Goal: Task Accomplishment & Management: Manage account settings

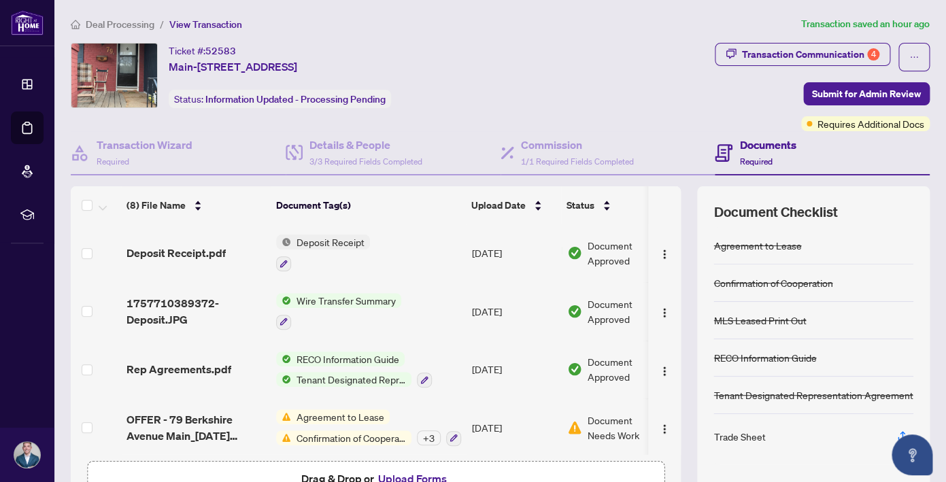
scroll to position [87, 0]
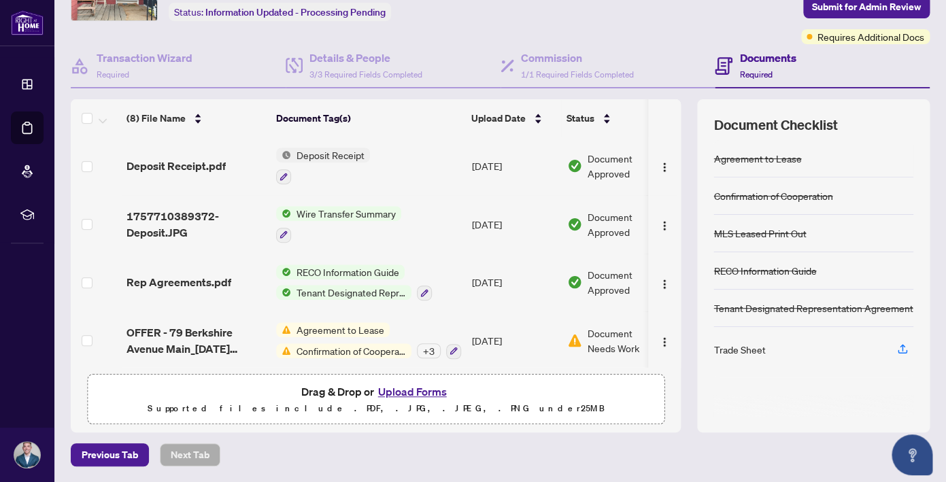
click at [405, 393] on button "Upload Forms" at bounding box center [412, 392] width 77 height 18
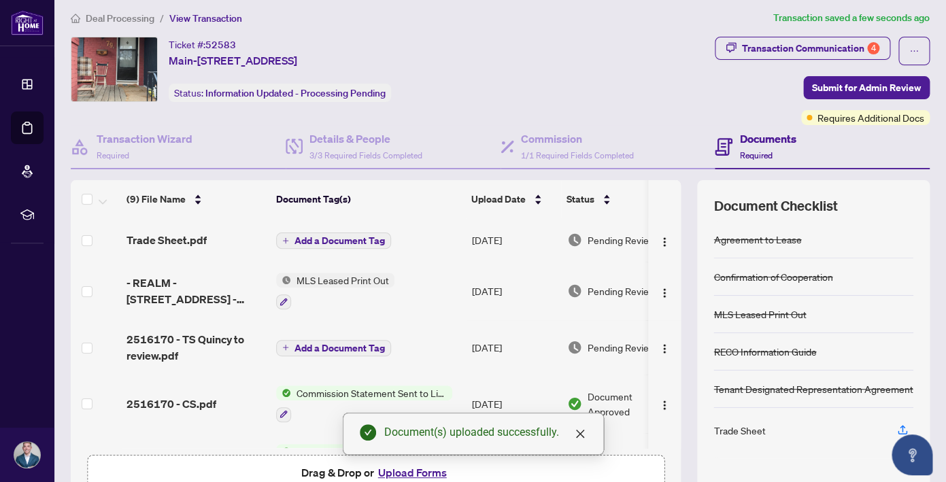
scroll to position [0, 0]
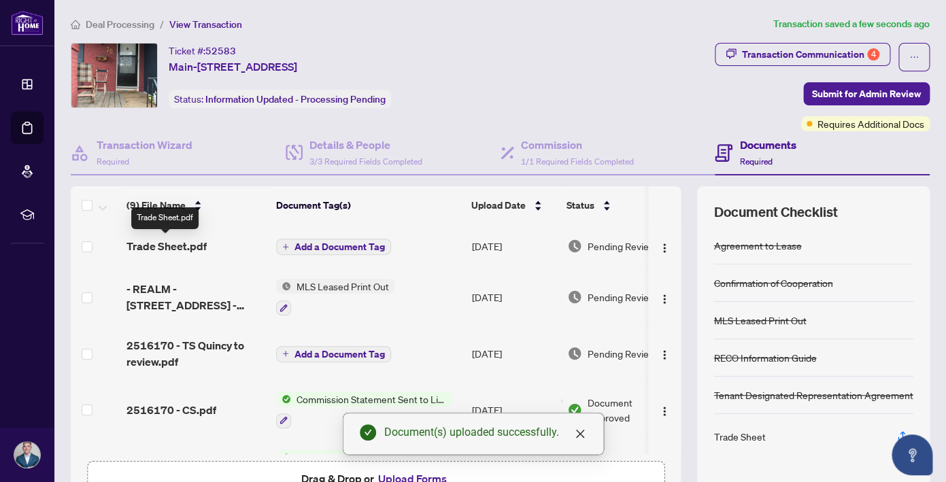
click at [188, 250] on span "Trade Sheet.pdf" at bounding box center [167, 246] width 80 height 16
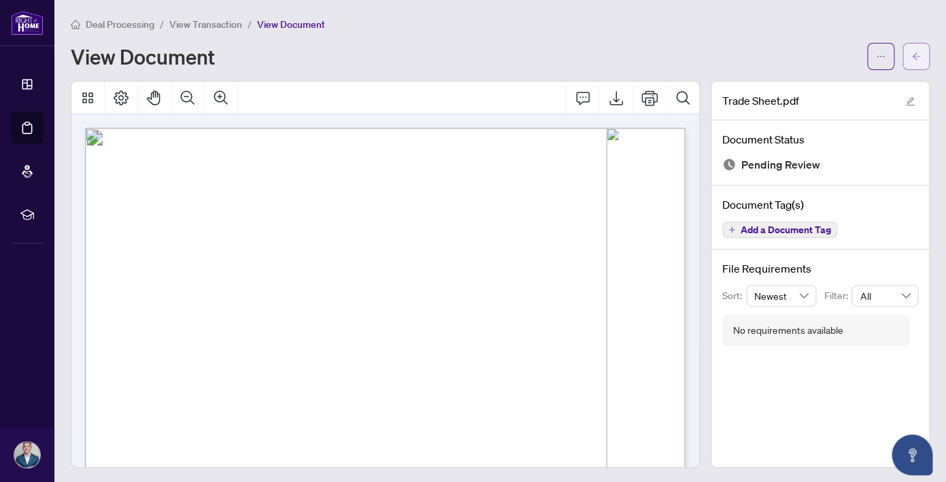
click at [914, 56] on icon "arrow-left" at bounding box center [916, 55] width 8 height 7
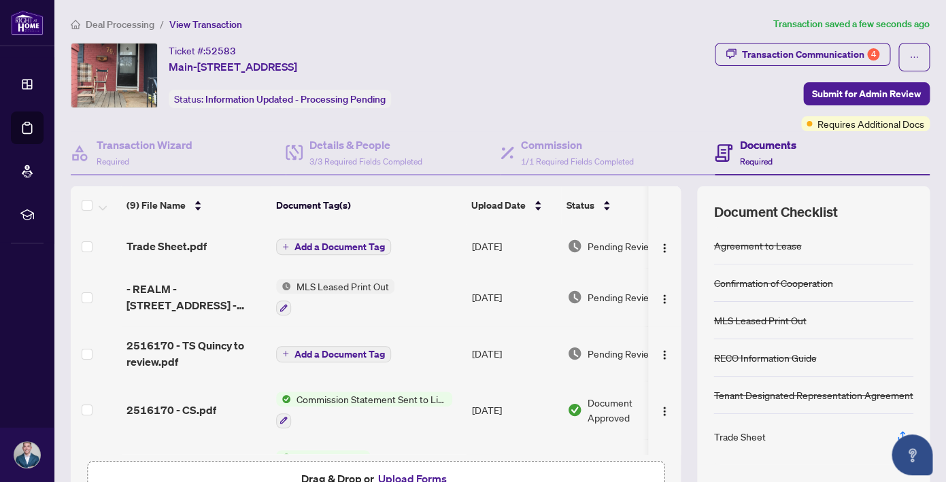
click at [333, 245] on span "Add a Document Tag" at bounding box center [340, 247] width 90 height 10
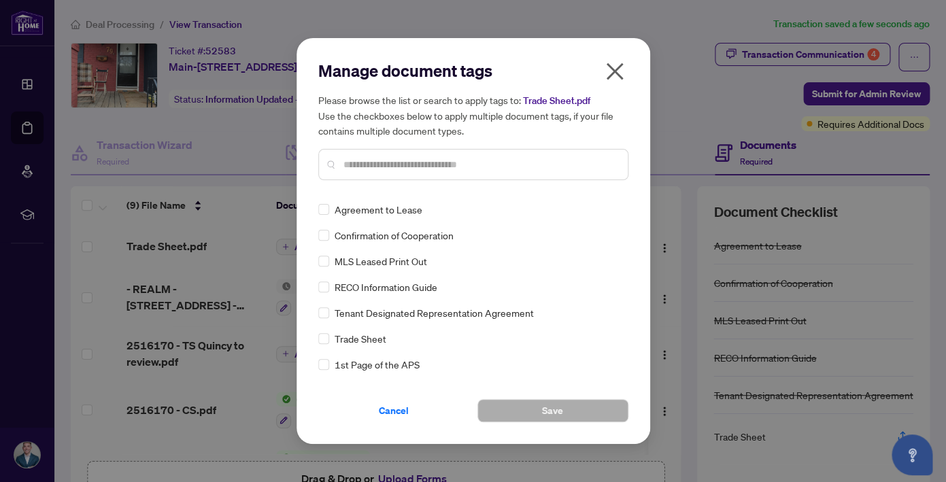
click at [379, 173] on div at bounding box center [473, 164] width 310 height 31
click at [384, 170] on input "text" at bounding box center [480, 164] width 273 height 15
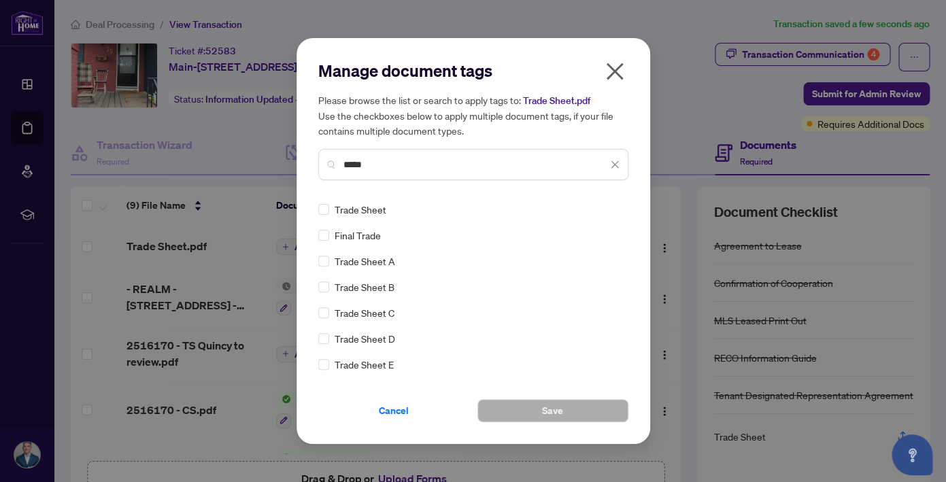
type input "*****"
click at [533, 408] on button "Save" at bounding box center [553, 410] width 151 height 23
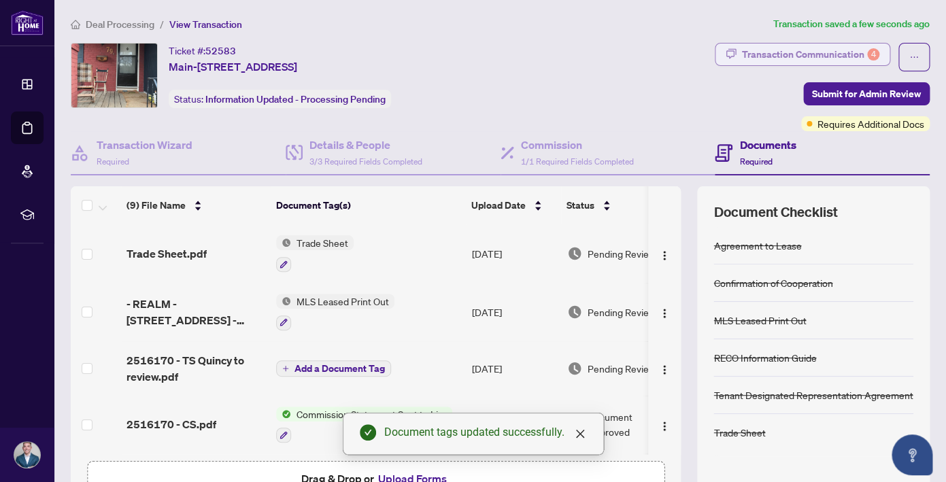
click at [833, 57] on div "Transaction Communication 4" at bounding box center [810, 55] width 137 height 22
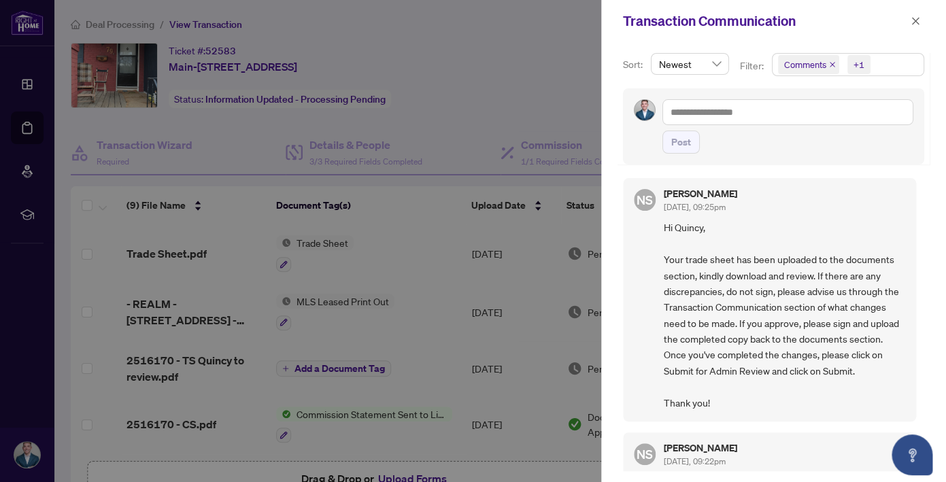
click at [467, 129] on div at bounding box center [473, 241] width 946 height 482
click at [912, 22] on icon "close" at bounding box center [916, 21] width 10 height 10
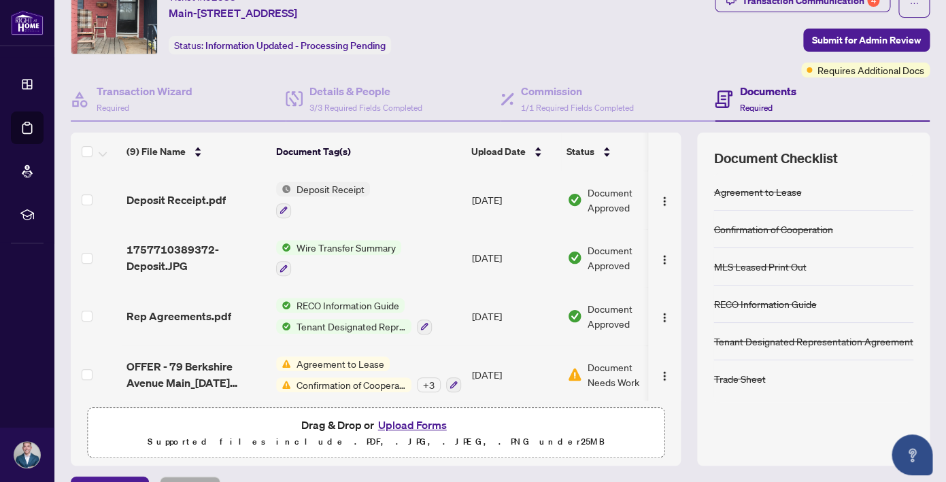
scroll to position [87, 0]
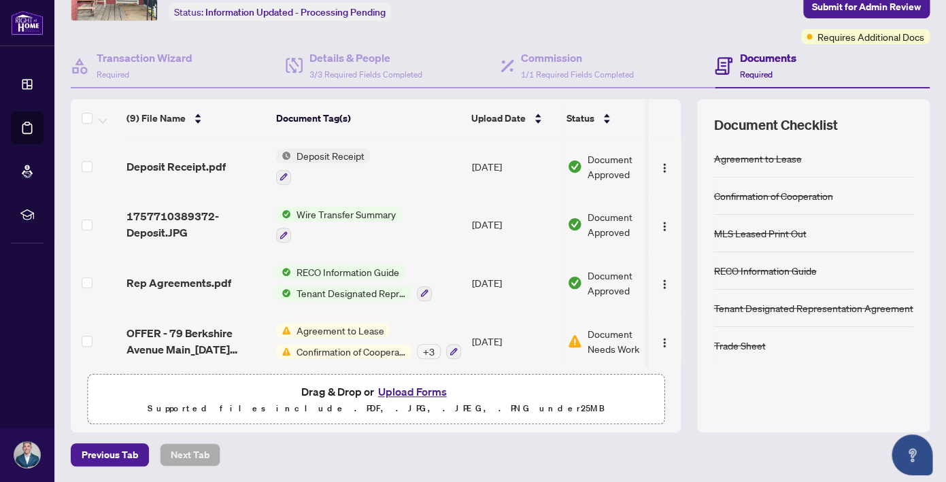
click at [350, 344] on span "Confirmation of Cooperation" at bounding box center [351, 351] width 120 height 15
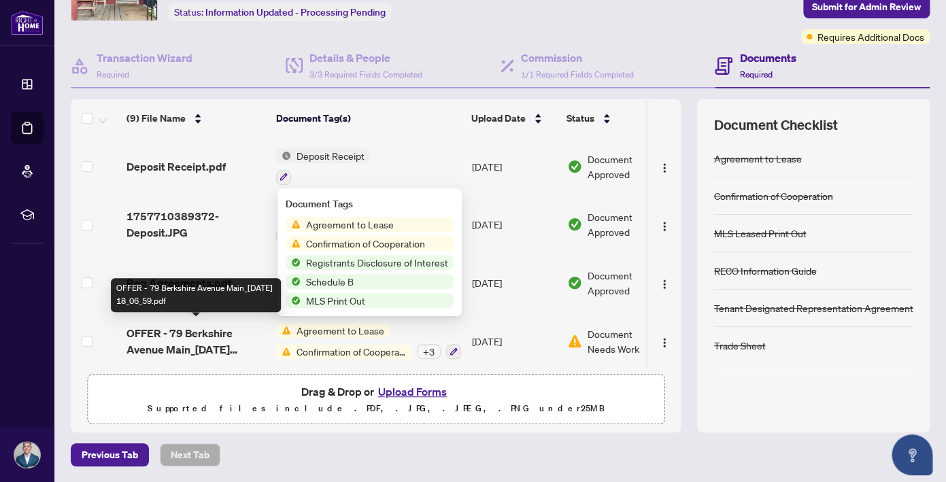
click at [211, 344] on span "OFFER - 79 Berkshire Avenue Main_[DATE] 18_06_59.pdf" at bounding box center [196, 341] width 139 height 33
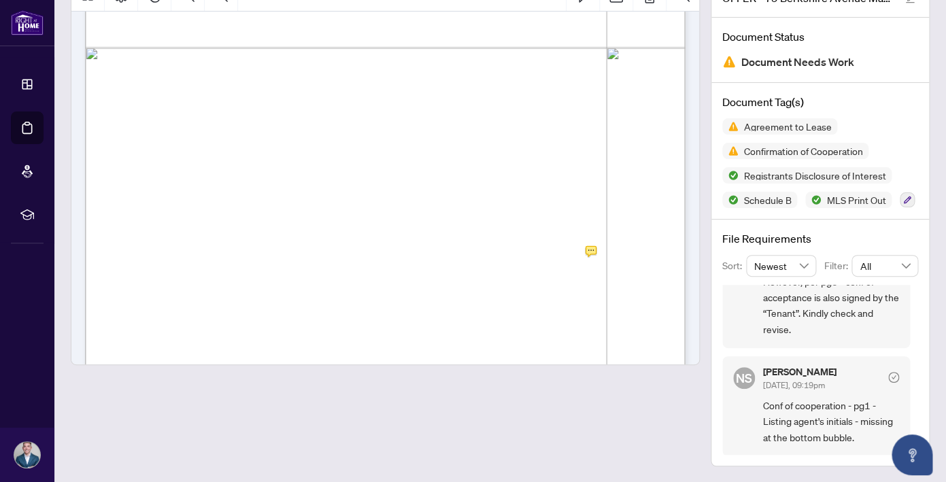
scroll to position [6582, 0]
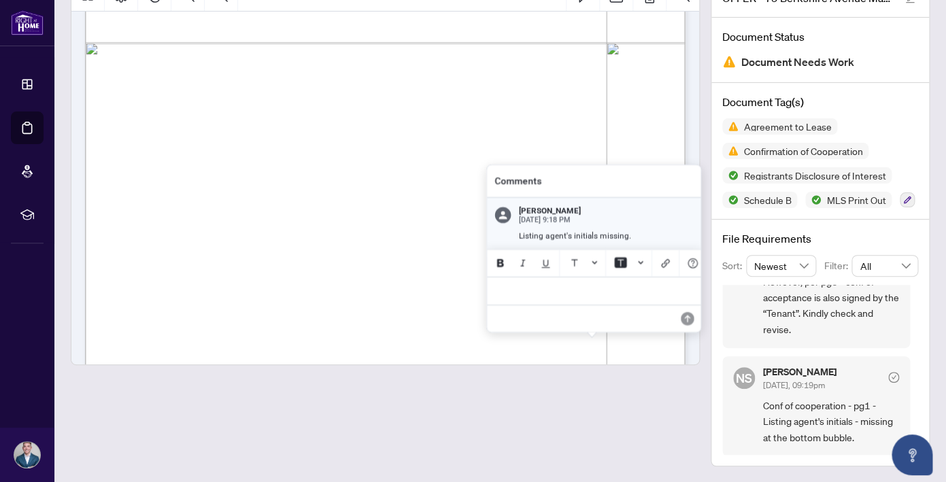
click at [591, 247] on div at bounding box center [385, 171] width 629 height 387
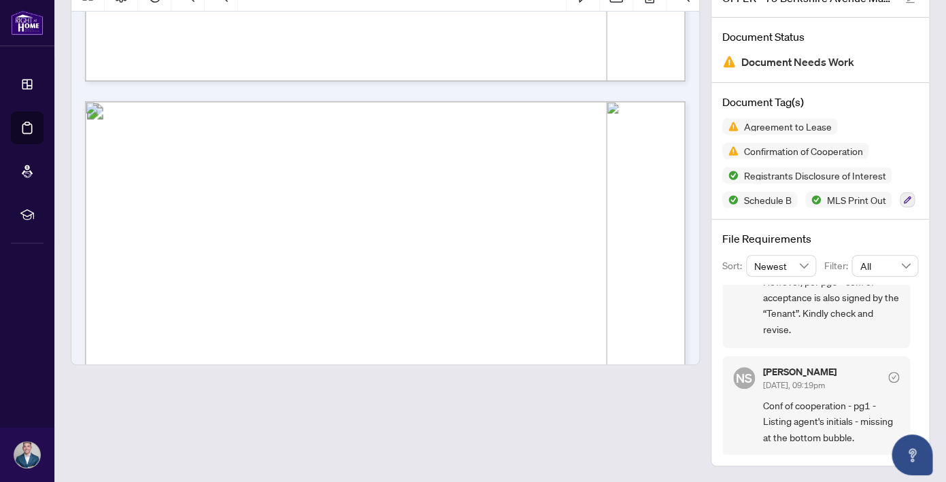
scroll to position [0, 0]
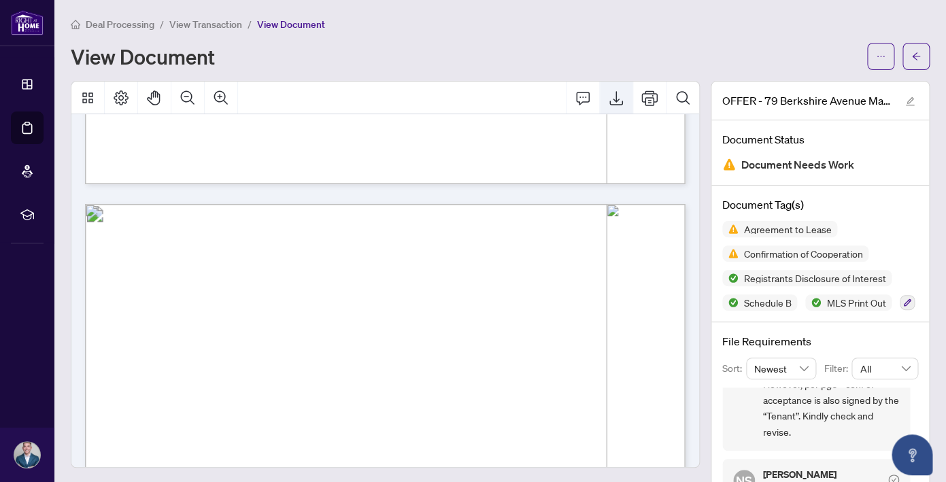
click at [617, 100] on icon "Export" at bounding box center [617, 98] width 14 height 14
click at [916, 50] on span "button" at bounding box center [917, 57] width 10 height 22
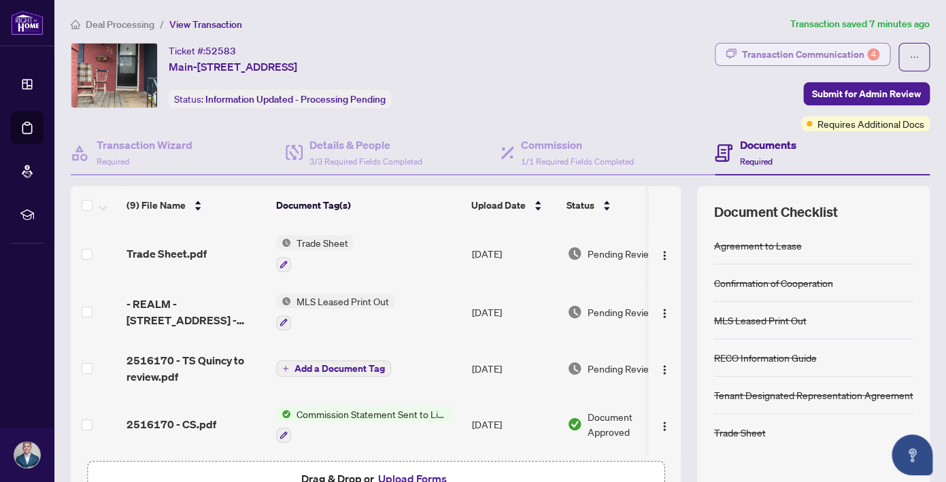
click at [836, 48] on div "Transaction Communication 4" at bounding box center [810, 55] width 137 height 22
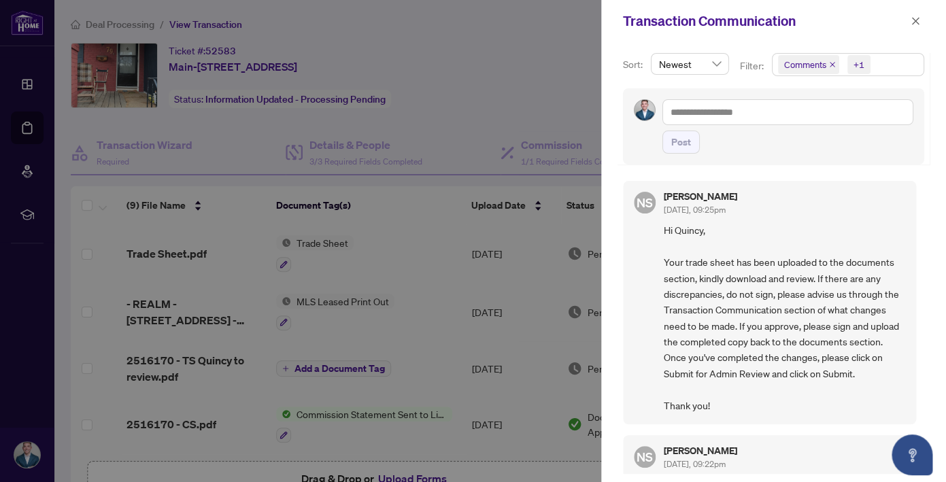
click at [427, 314] on div at bounding box center [473, 241] width 946 height 482
click at [917, 22] on icon "close" at bounding box center [916, 21] width 10 height 10
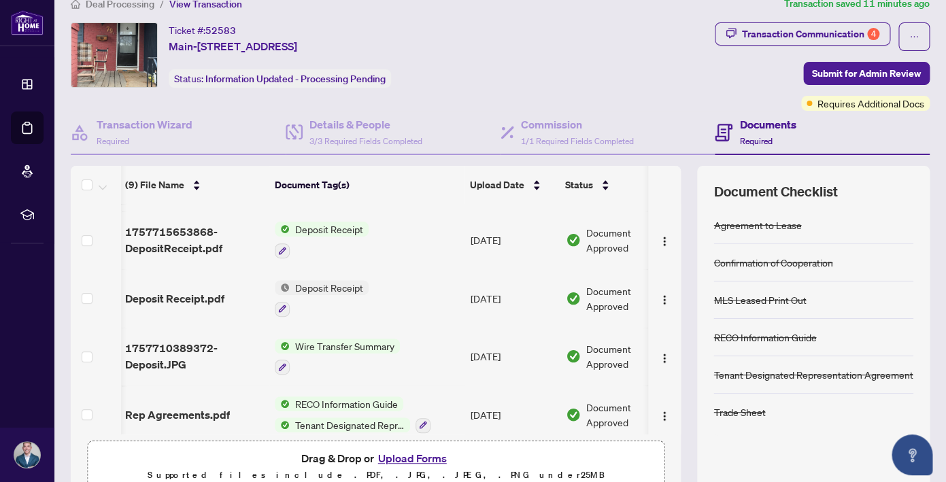
scroll to position [288, 1]
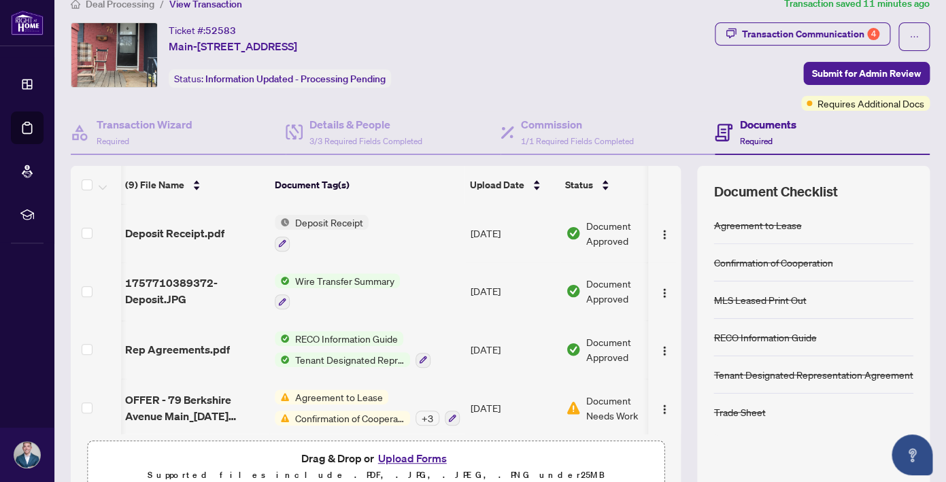
click at [427, 414] on div "+ 3" at bounding box center [428, 418] width 24 height 15
click at [455, 76] on div "Ticket #: 52583 Main-[STREET_ADDRESS] Status: Information Updated - Processing …" at bounding box center [390, 54] width 639 height 65
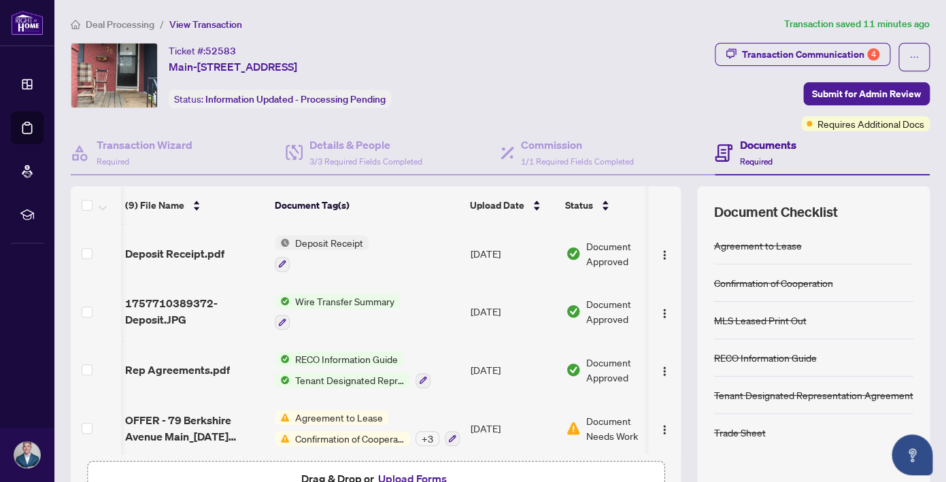
scroll to position [0, 1]
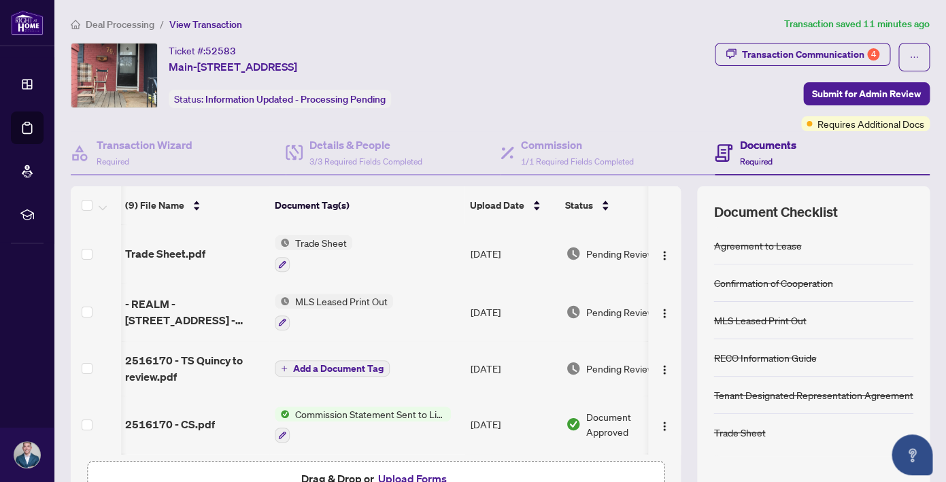
click at [126, 21] on span "Deal Processing" at bounding box center [120, 24] width 69 height 12
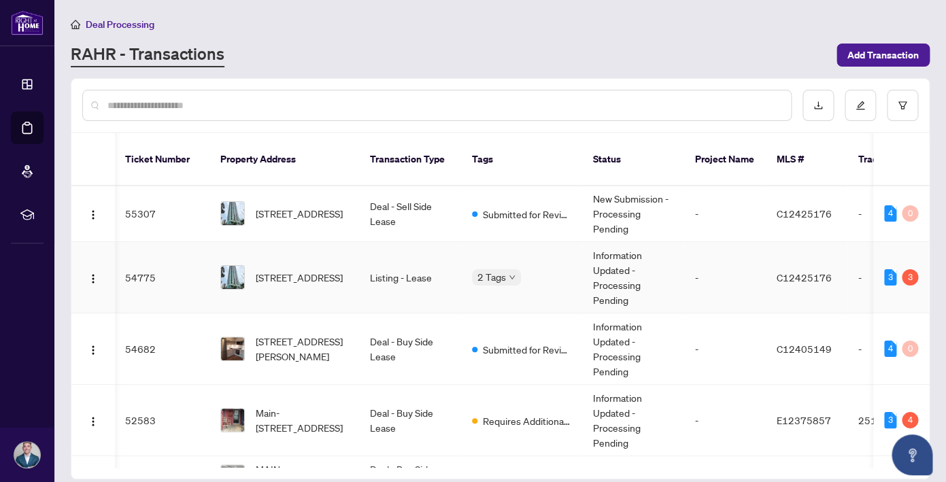
scroll to position [0, 1]
